Goal: Transaction & Acquisition: Purchase product/service

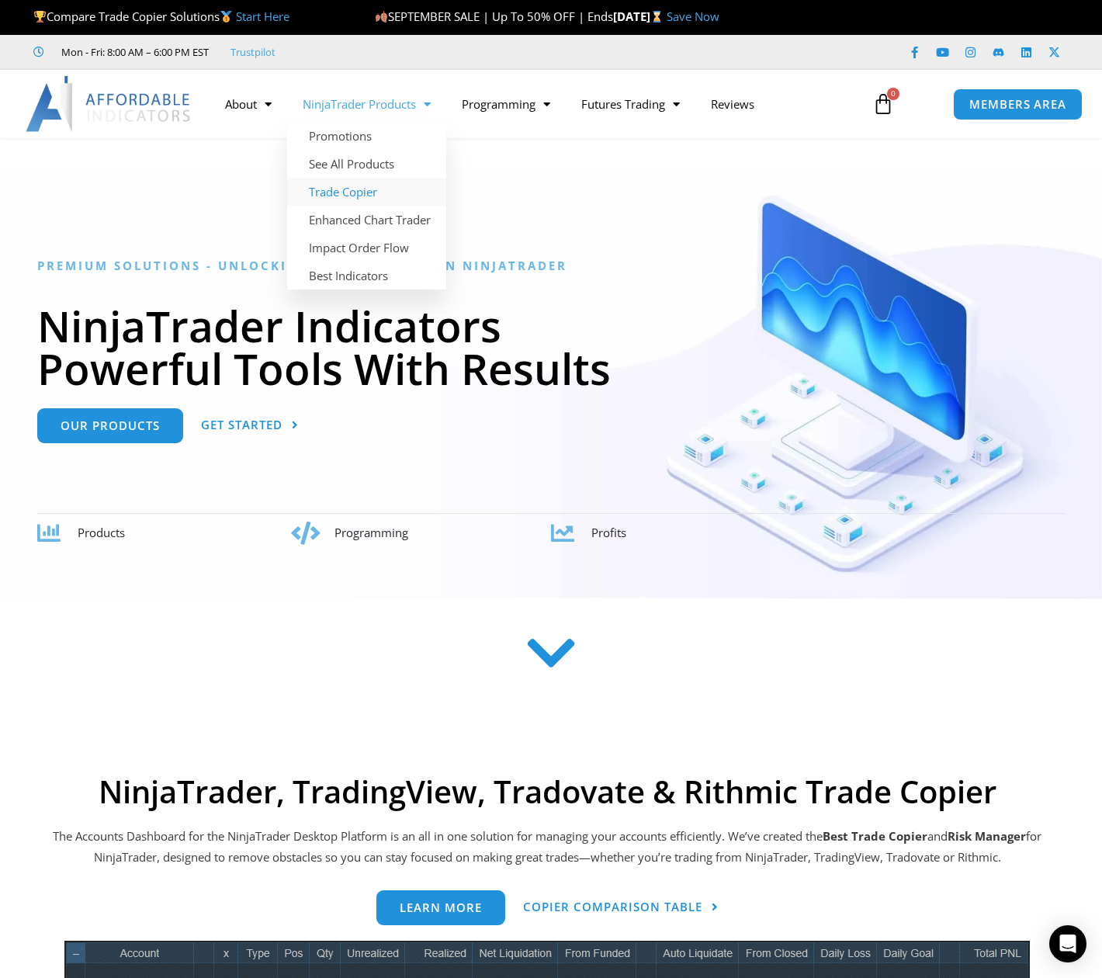
click at [355, 182] on link "Trade Copier" at bounding box center [366, 192] width 159 height 28
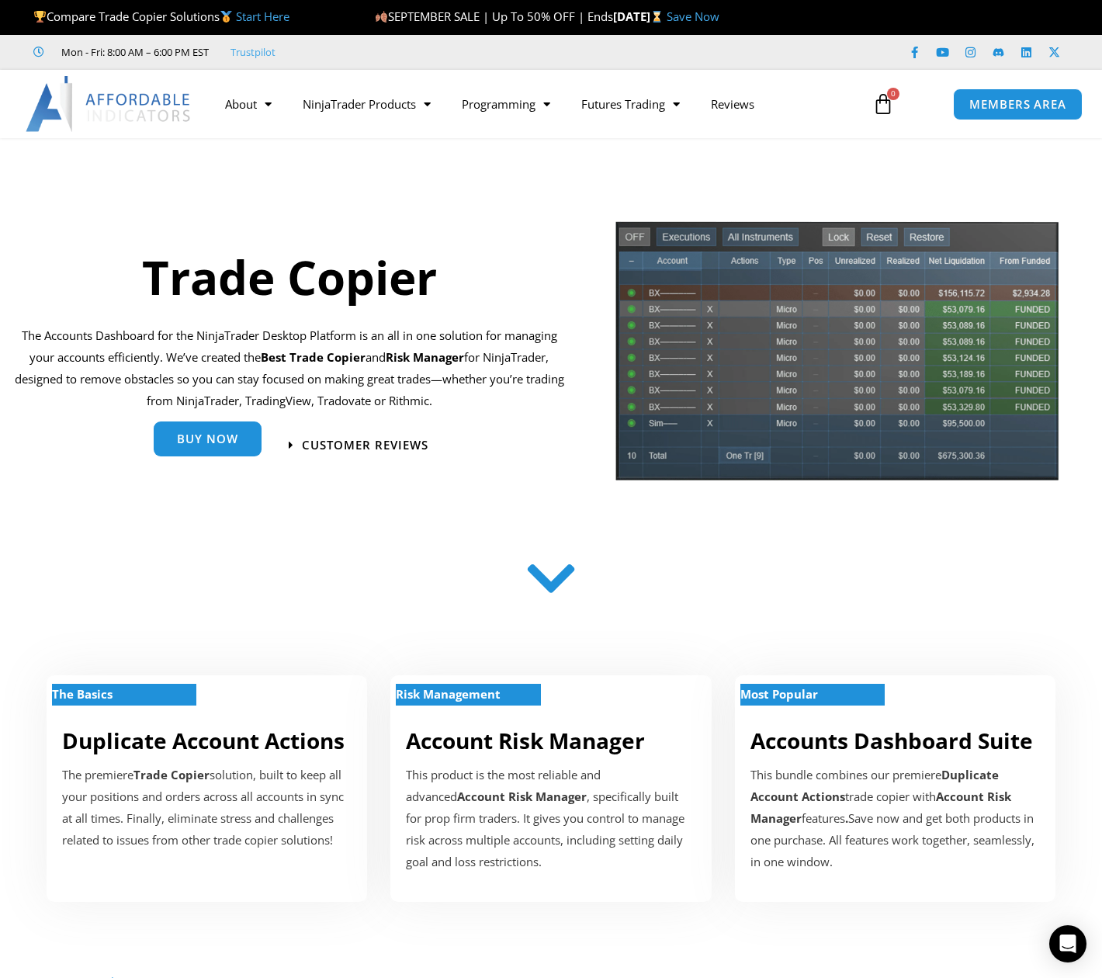
click at [223, 457] on div "Buy Now" at bounding box center [208, 445] width 108 height 35
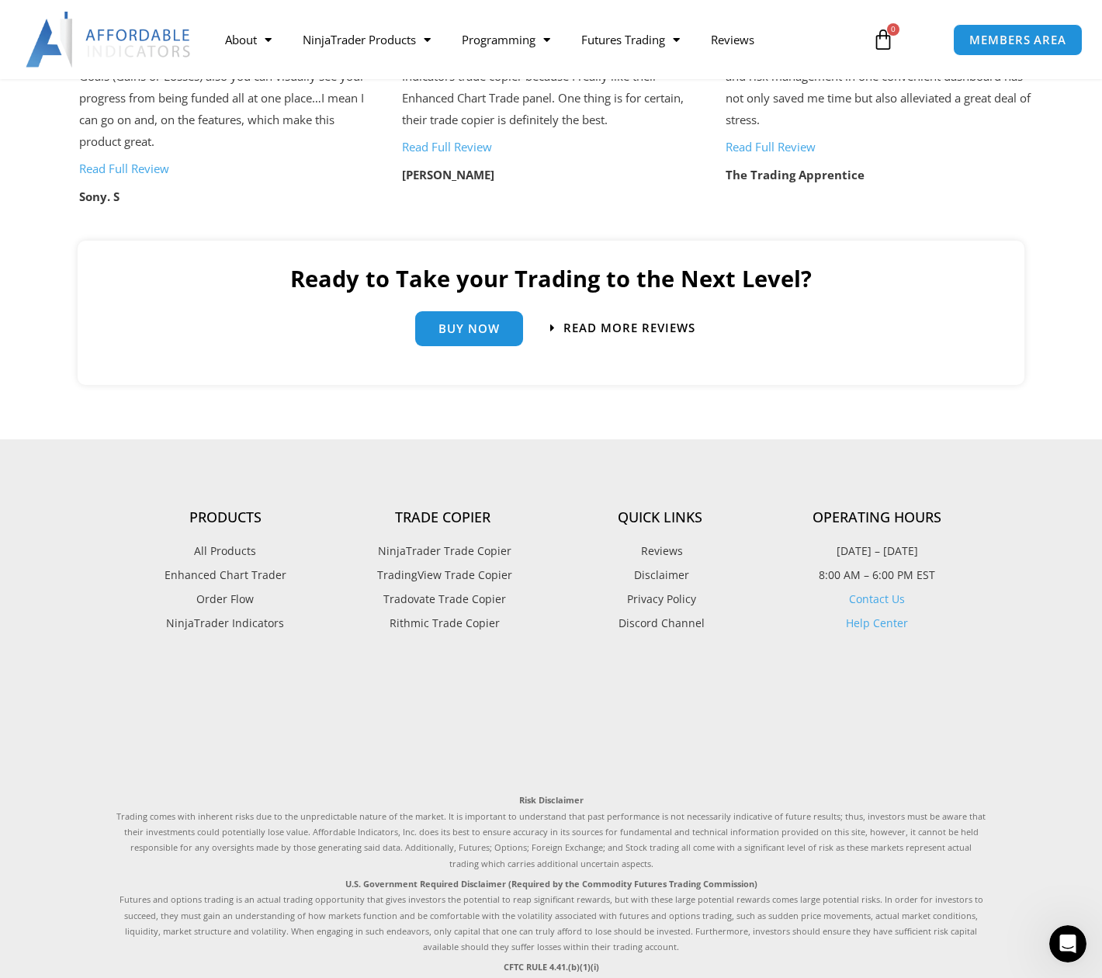
scroll to position [3320, 0]
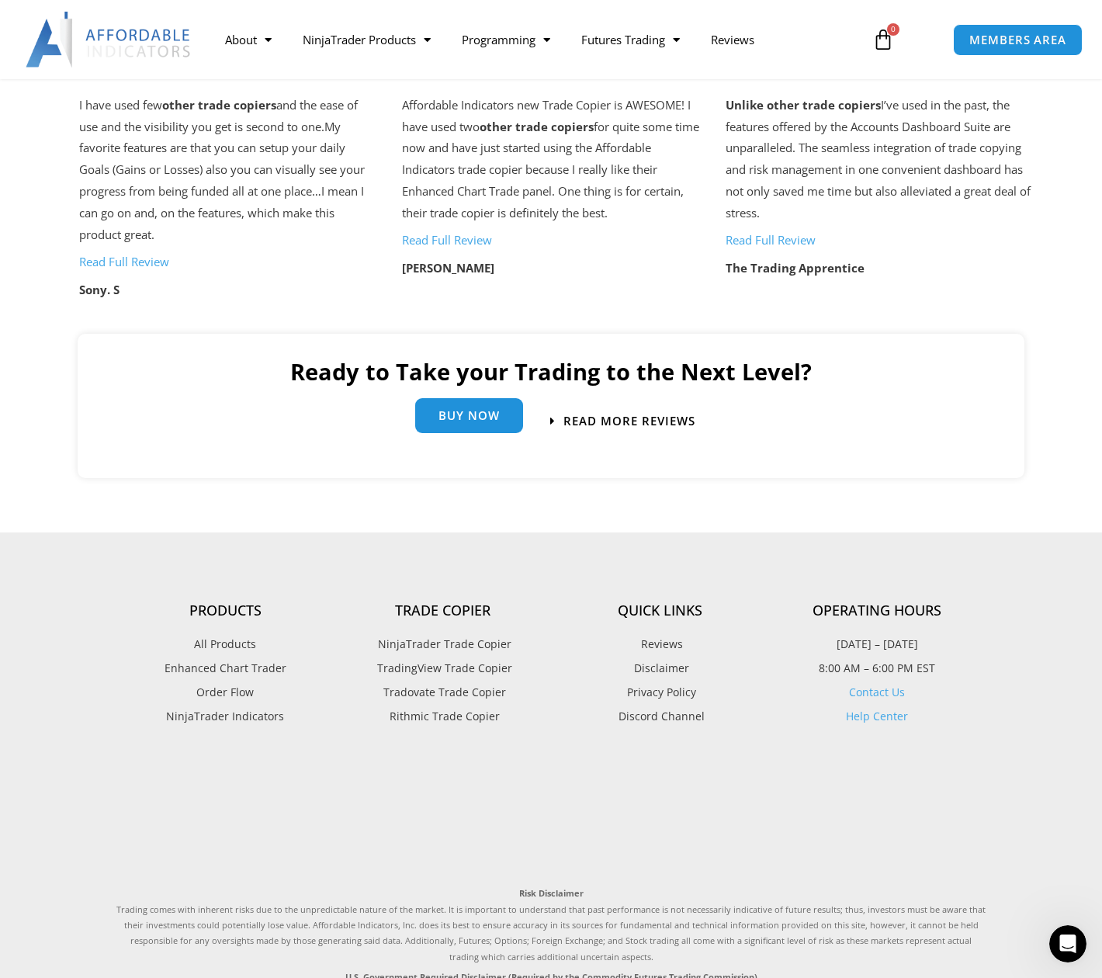
click at [485, 439] on div "Buy Now" at bounding box center [469, 421] width 108 height 35
click at [488, 419] on span "Buy Now" at bounding box center [469, 416] width 61 height 12
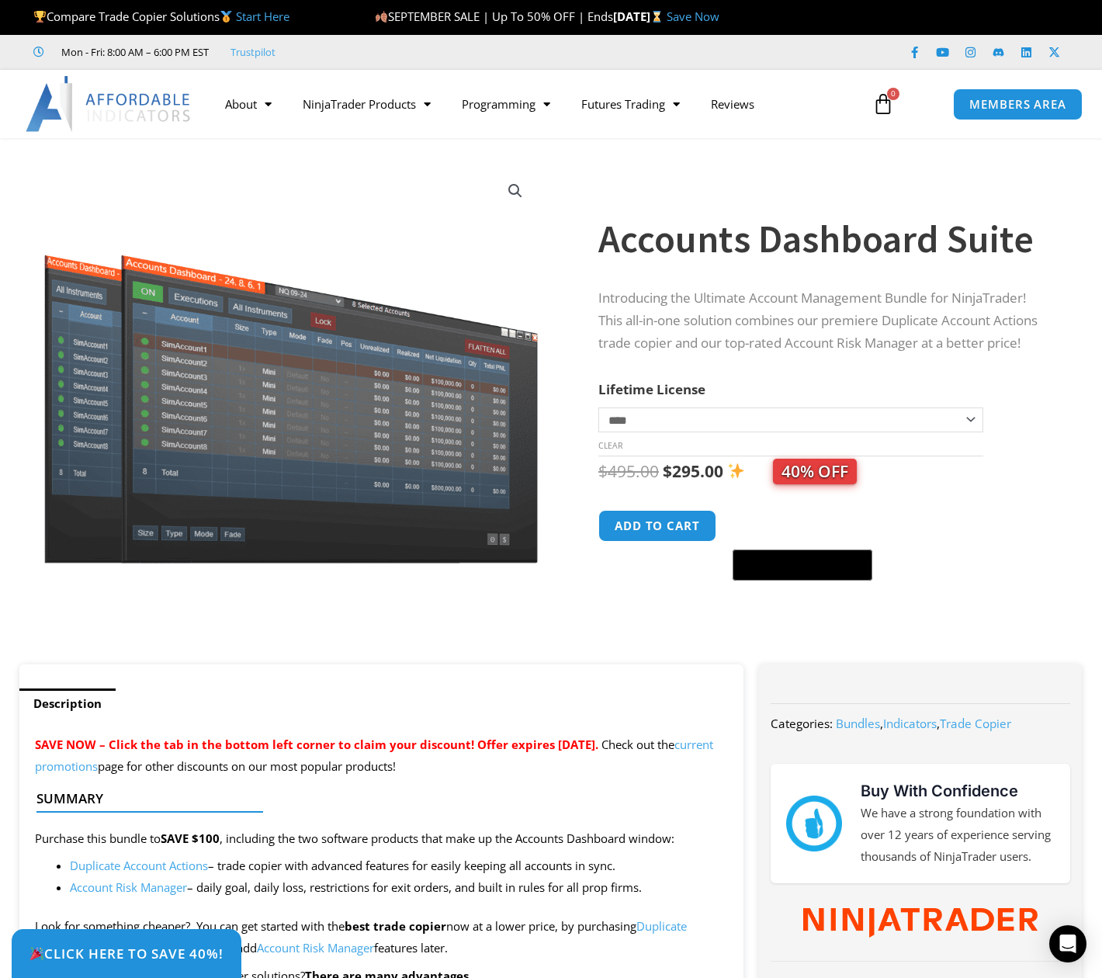
click at [679, 424] on select "**********" at bounding box center [791, 420] width 385 height 25
